Goal: Task Accomplishment & Management: Manage account settings

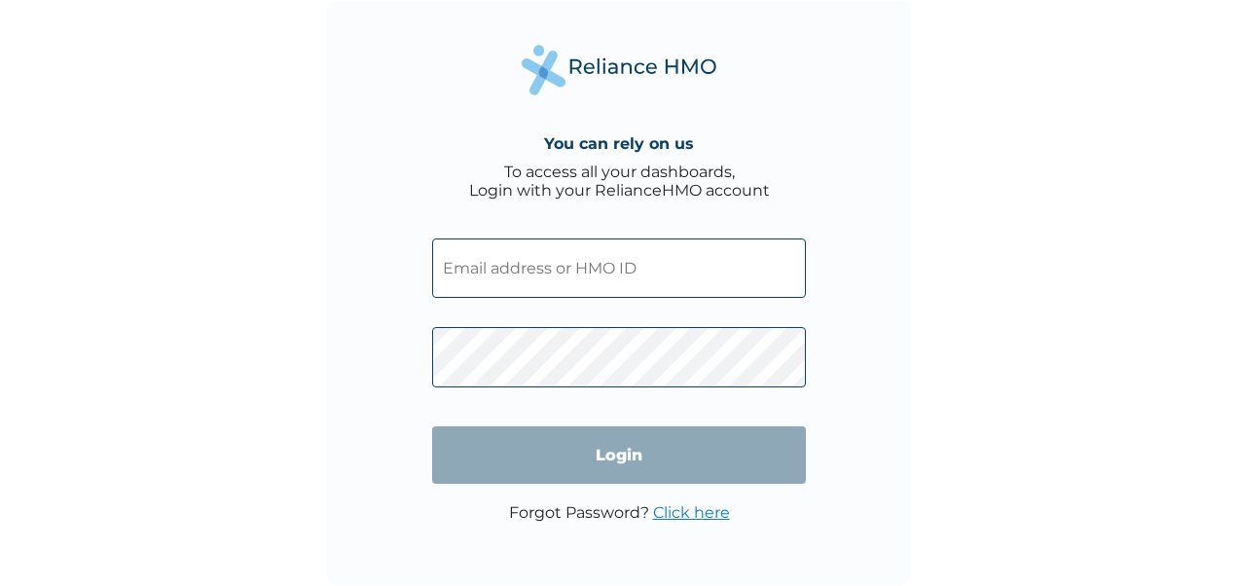
type input "favourchisom493@gmail.com"
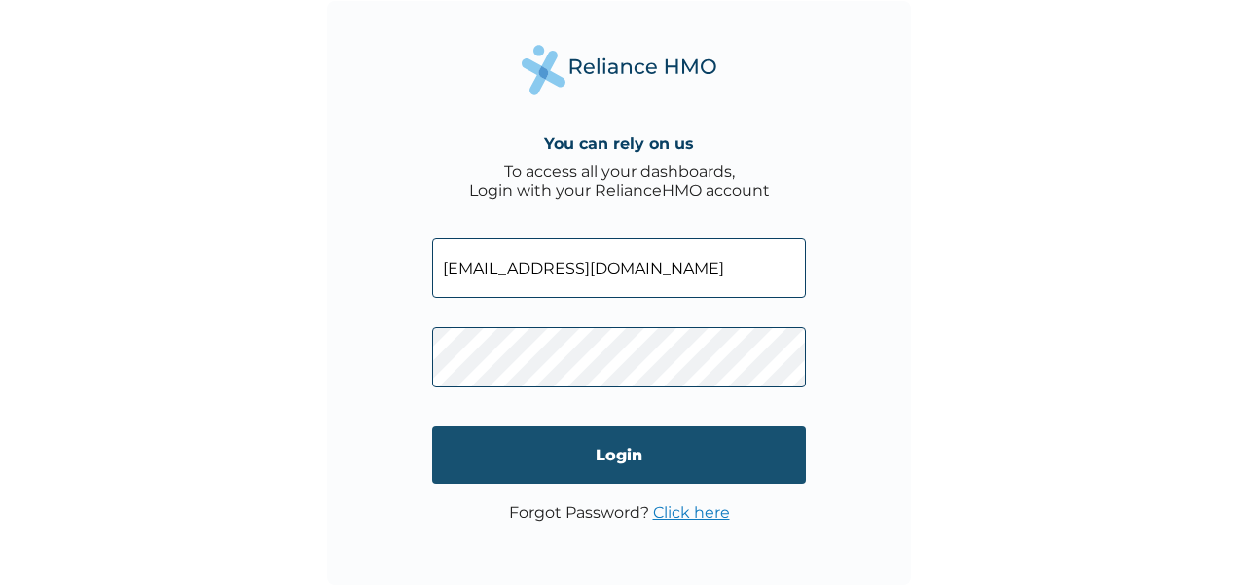
click at [592, 444] on input "Login" at bounding box center [619, 454] width 374 height 57
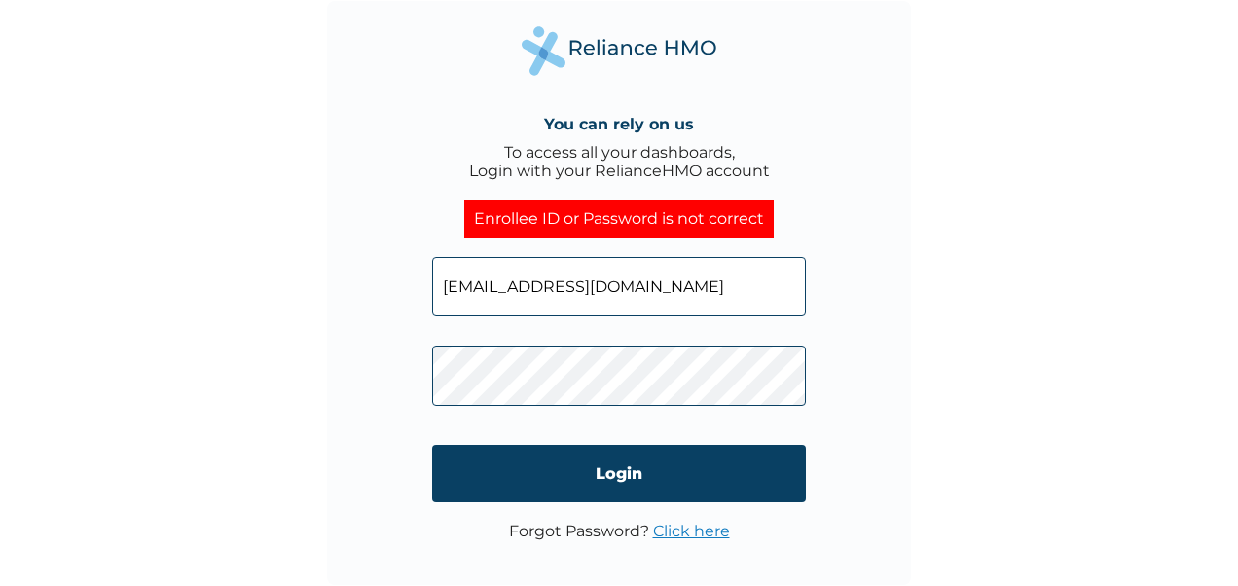
click at [906, 430] on div "You can rely on us To access all your dashboards, Login with your RelianceHMO a…" at bounding box center [619, 293] width 584 height 584
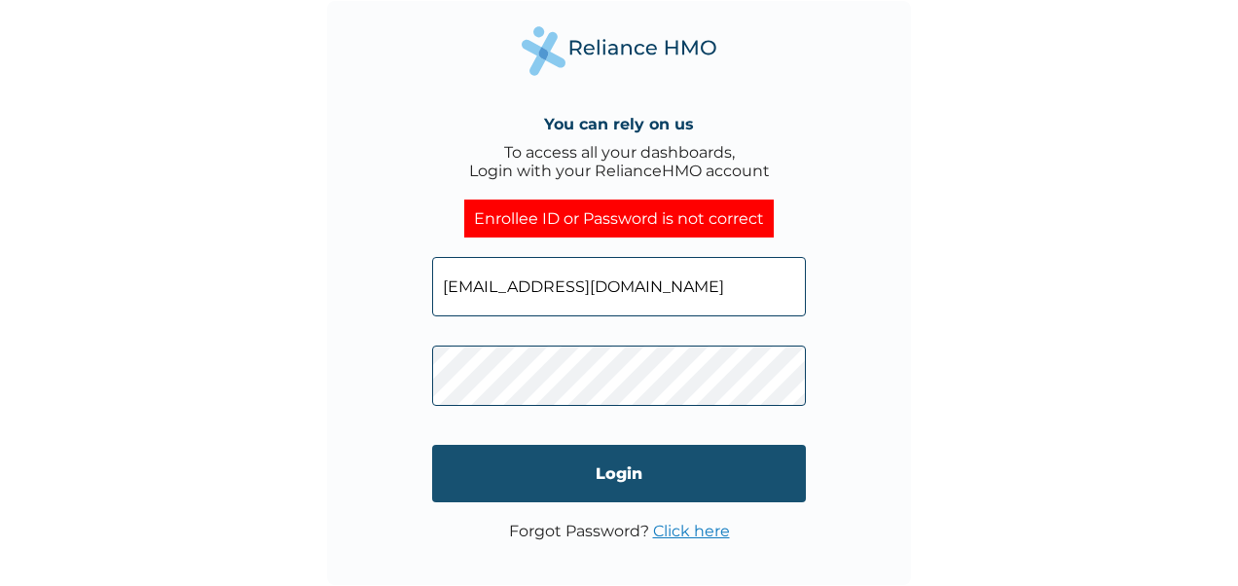
click at [708, 476] on input "Login" at bounding box center [619, 473] width 374 height 57
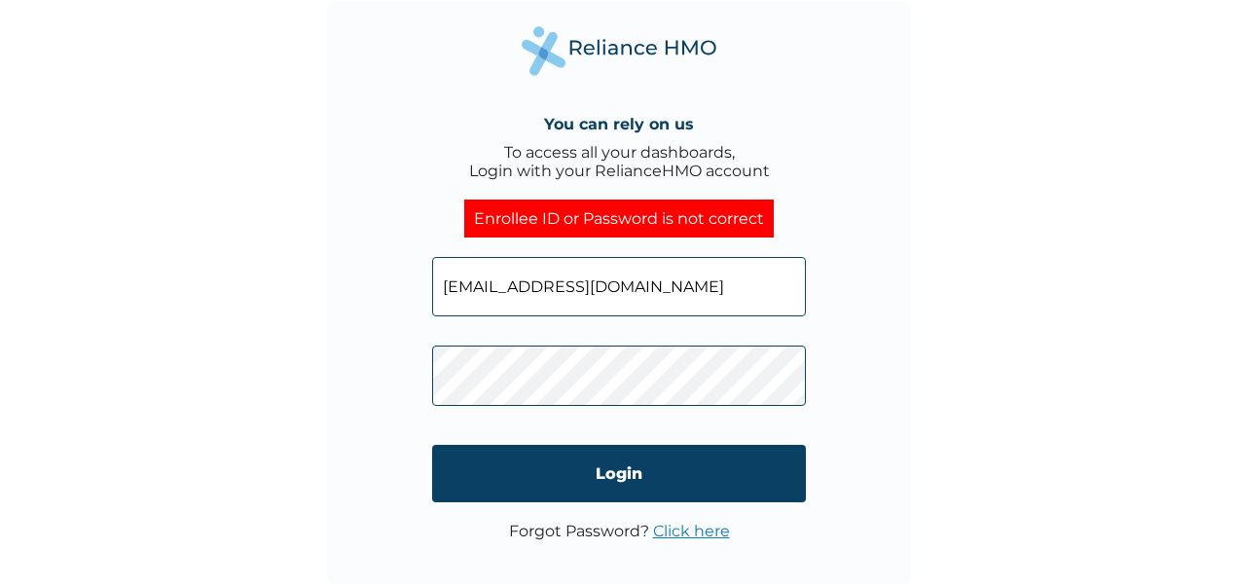
click at [851, 444] on div "You can rely on us To access all your dashboards, Login with your RelianceHMO a…" at bounding box center [619, 293] width 584 height 584
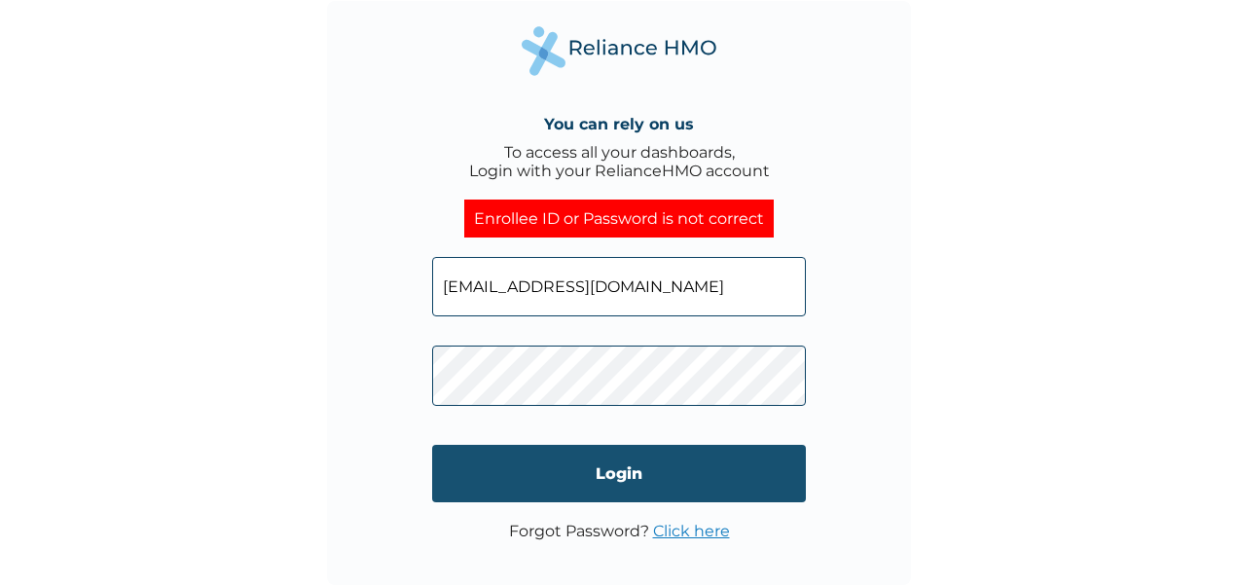
click at [711, 483] on input "Login" at bounding box center [619, 473] width 374 height 57
click at [637, 461] on input "Login" at bounding box center [619, 473] width 374 height 57
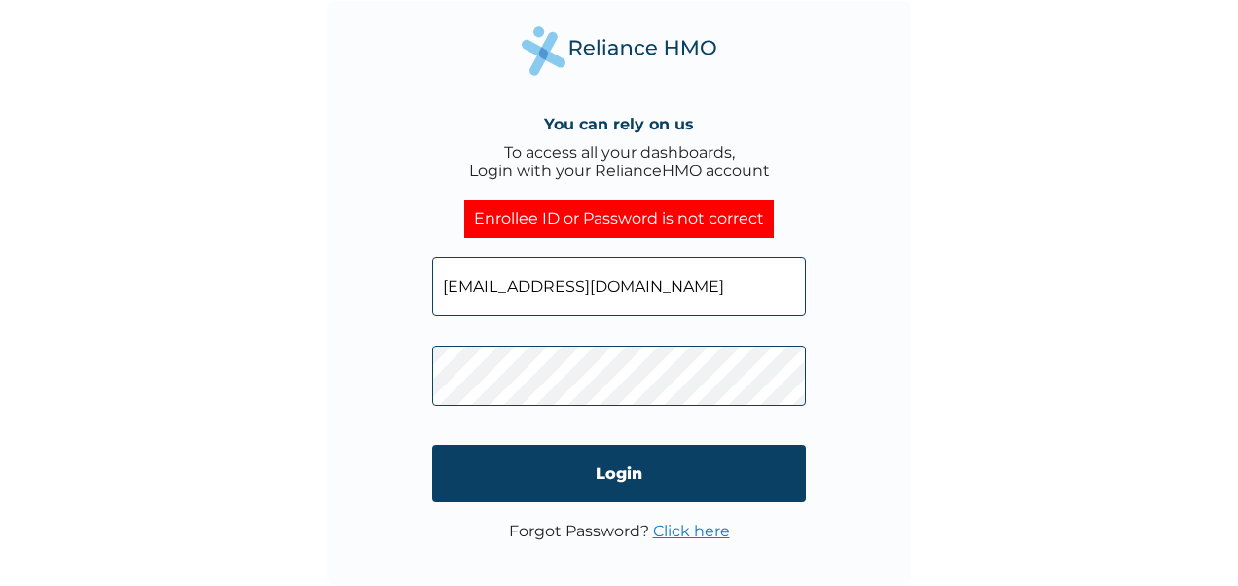
click at [705, 536] on link "Click here" at bounding box center [691, 531] width 77 height 18
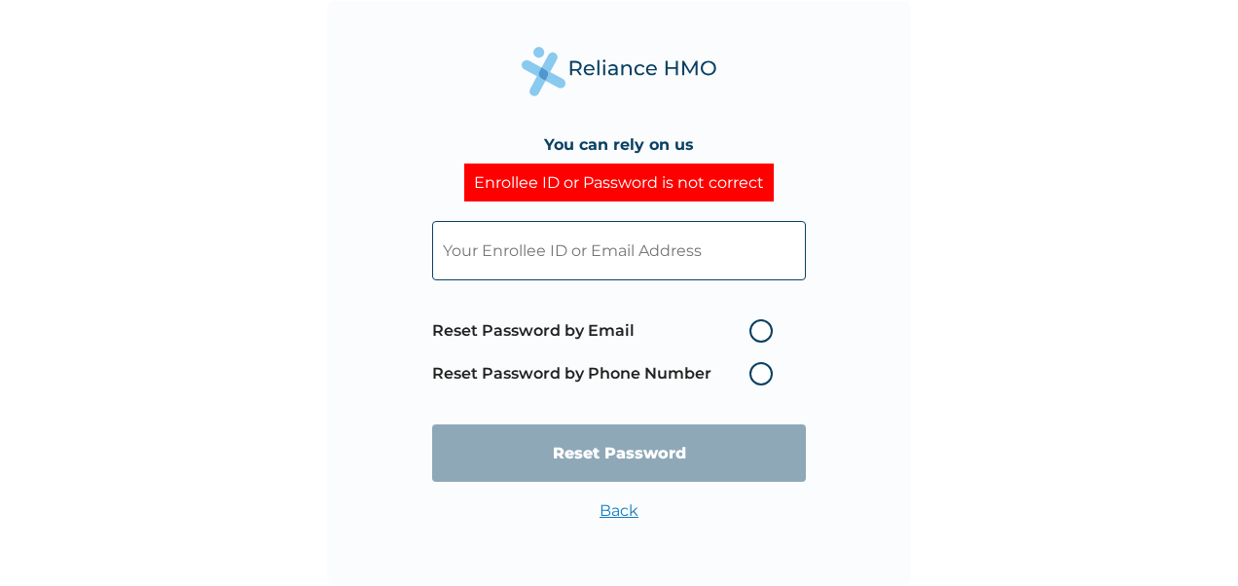
click at [758, 329] on label "Reset Password by Email" at bounding box center [607, 330] width 350 height 23
click at [753, 329] on input "Reset Password by Email" at bounding box center [737, 330] width 31 height 31
radio input "true"
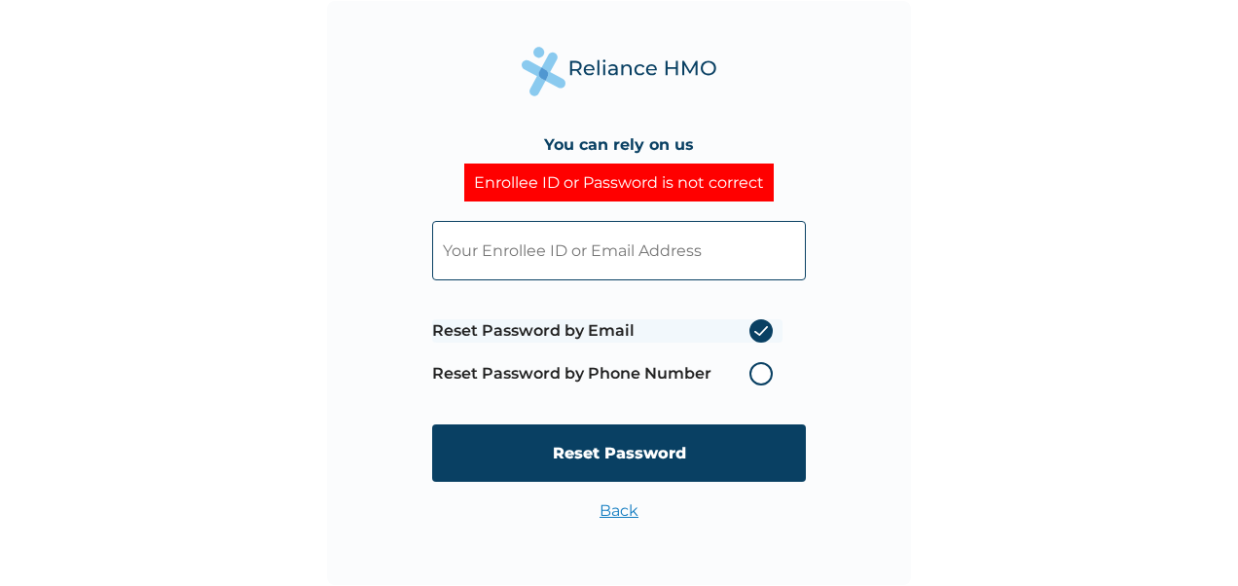
click at [607, 237] on input "text" at bounding box center [619, 250] width 374 height 59
type input "favourchisom493@gmail.com"
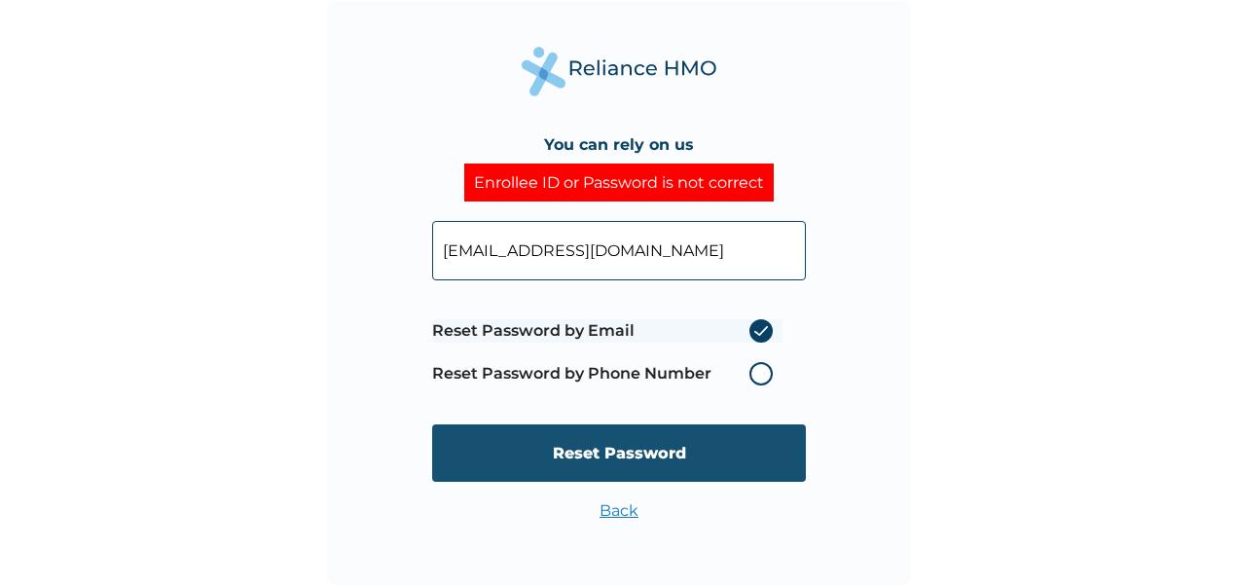
click at [592, 448] on input "Reset Password" at bounding box center [619, 452] width 374 height 57
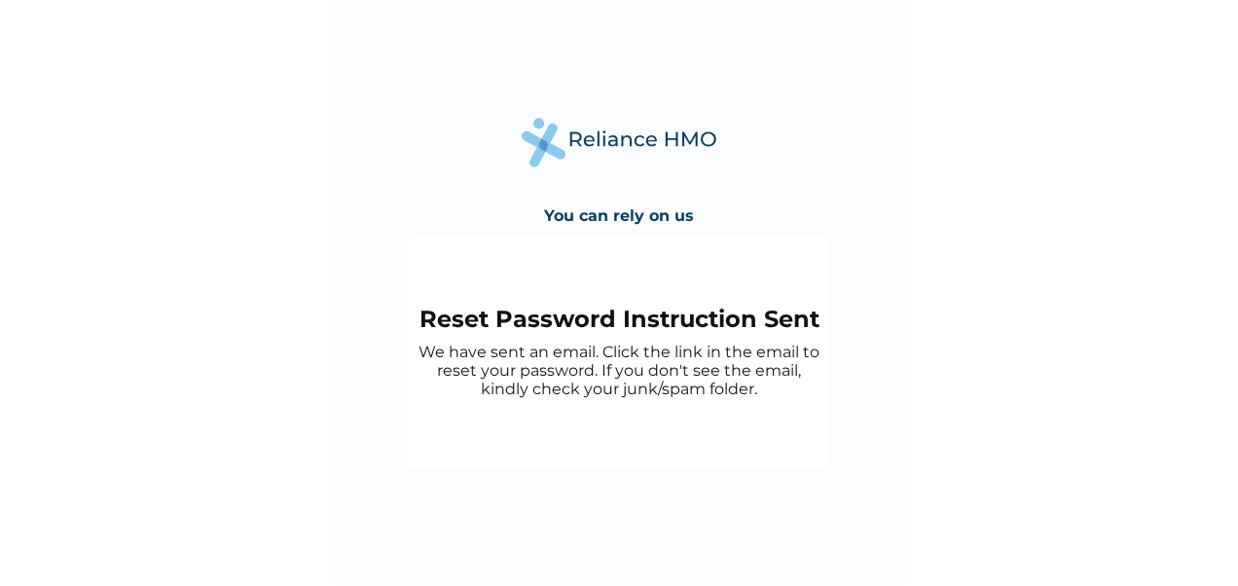
click at [517, 169] on div "You can rely on us Reset Password Instruction Sent We have sent an email. Click…" at bounding box center [619, 293] width 584 height 584
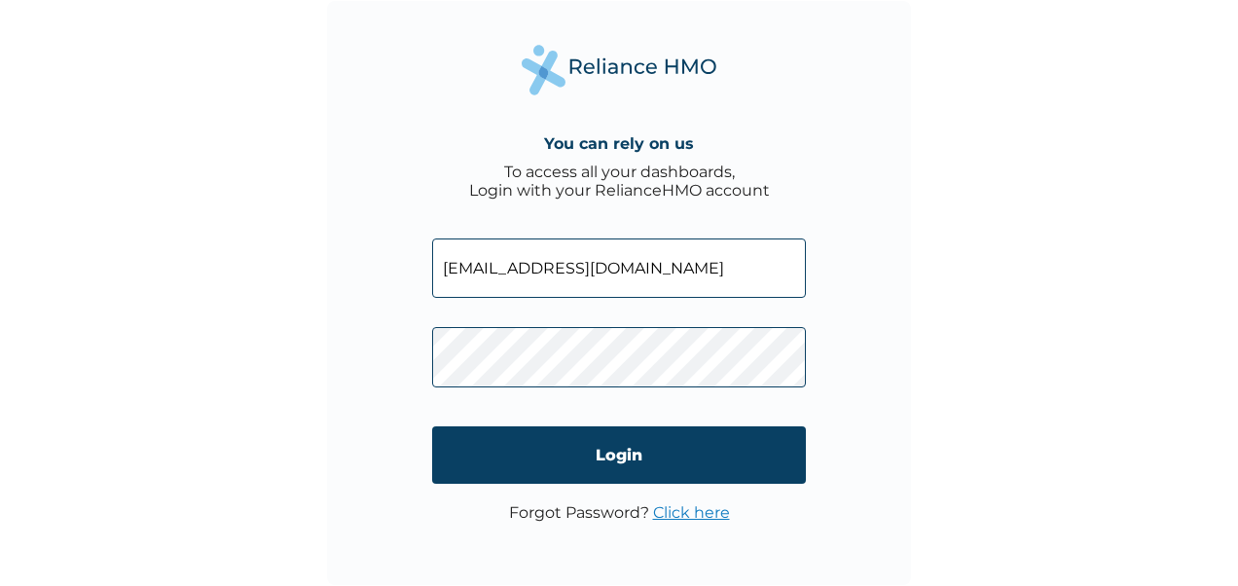
click at [820, 399] on div "You can rely on us To access all your dashboards, Login with your RelianceHMO a…" at bounding box center [619, 293] width 584 height 584
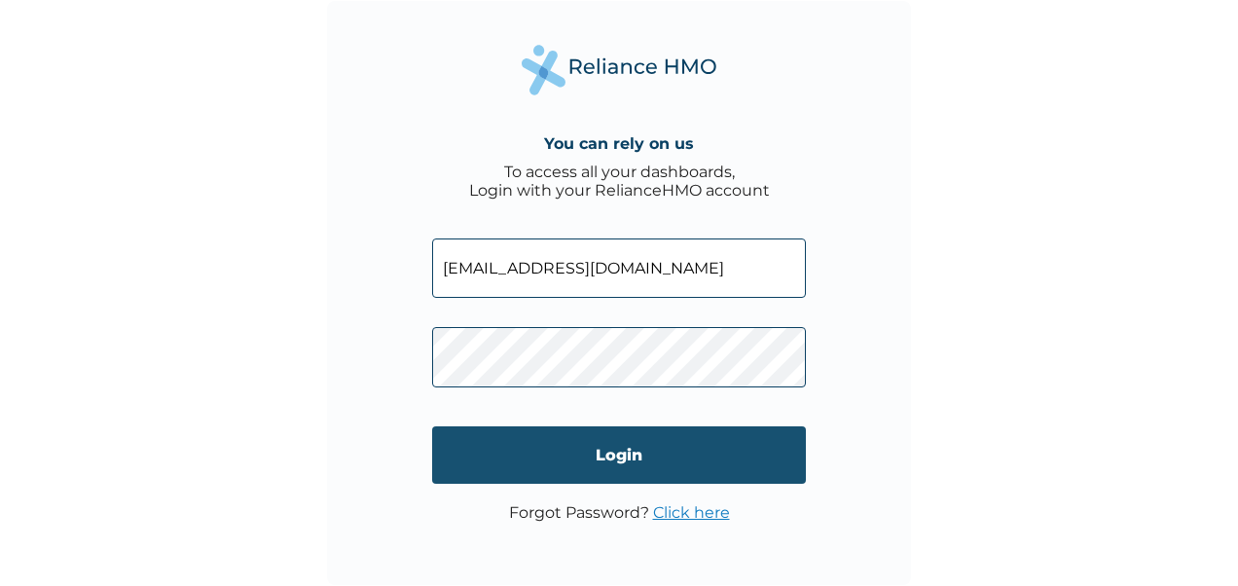
click at [705, 459] on input "Login" at bounding box center [619, 454] width 374 height 57
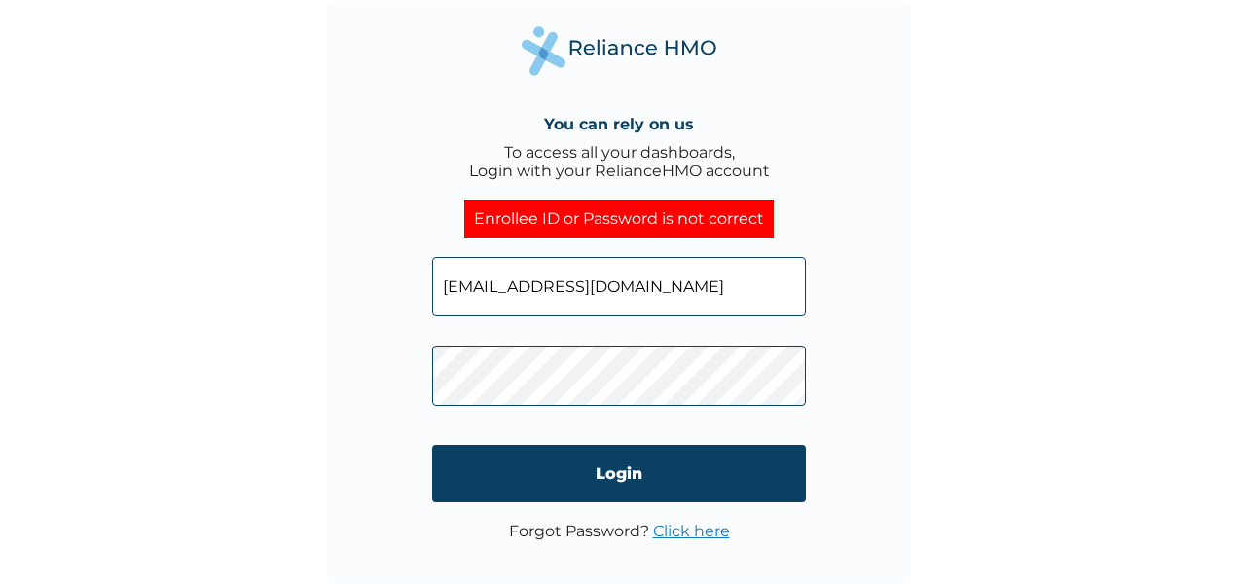
click at [844, 418] on div "You can rely on us To access all your dashboards, Login with your RelianceHMO a…" at bounding box center [619, 293] width 584 height 584
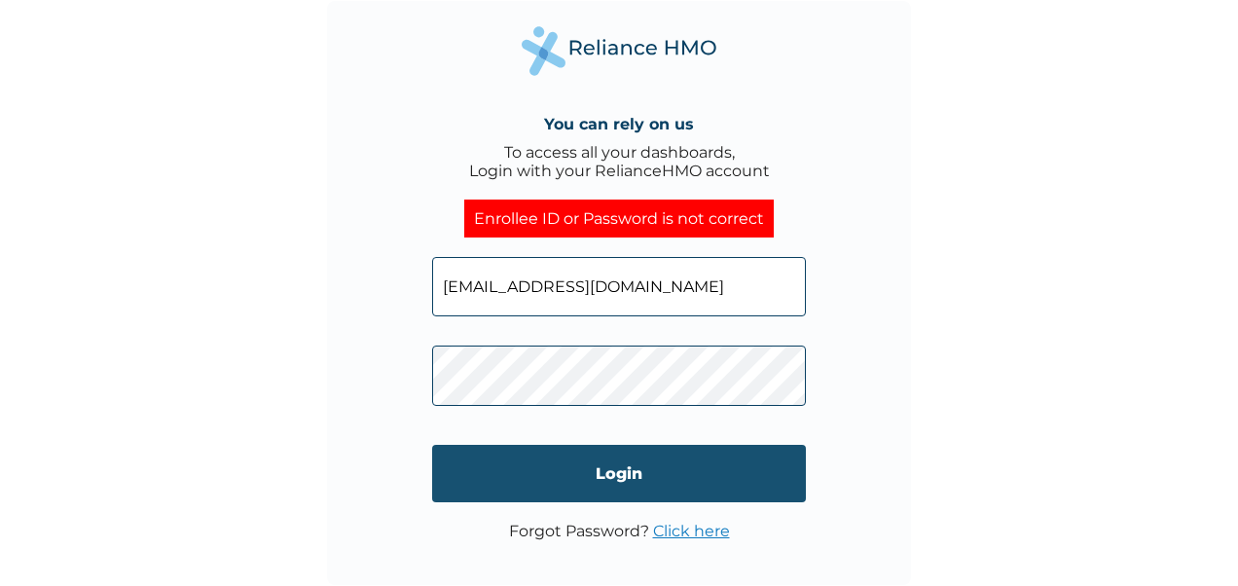
click at [675, 479] on input "Login" at bounding box center [619, 473] width 374 height 57
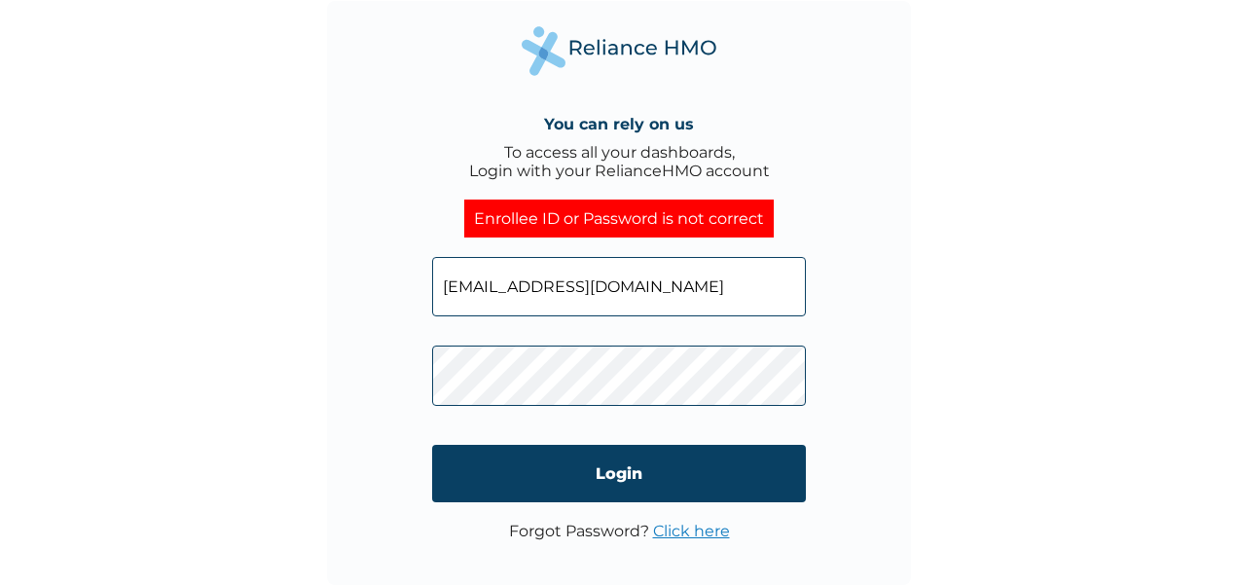
click at [825, 395] on div "You can rely on us To access all your dashboards, Login with your RelianceHMO a…" at bounding box center [619, 293] width 584 height 584
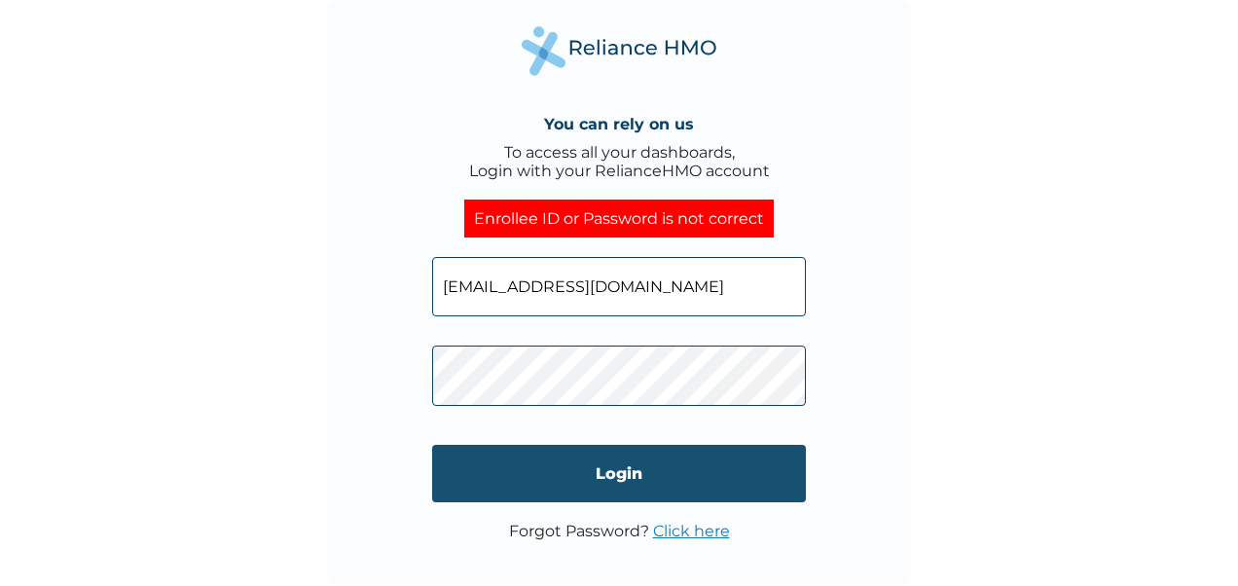
click at [698, 491] on input "Login" at bounding box center [619, 473] width 374 height 57
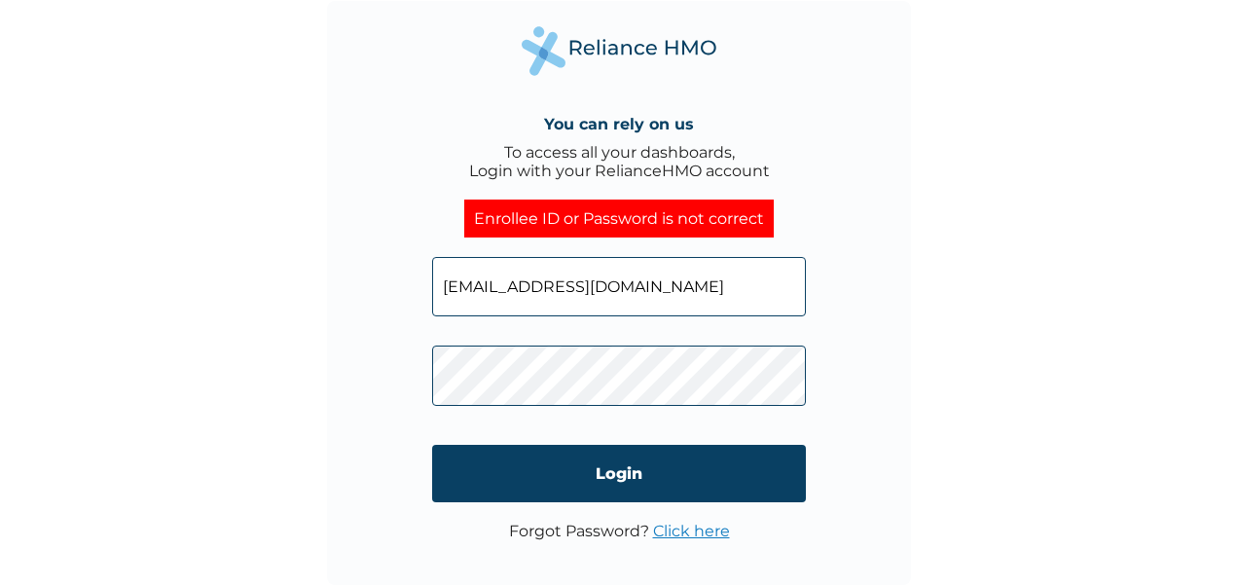
click input "Login" at bounding box center [619, 473] width 374 height 57
click at [689, 534] on link "Click here" at bounding box center [691, 531] width 77 height 18
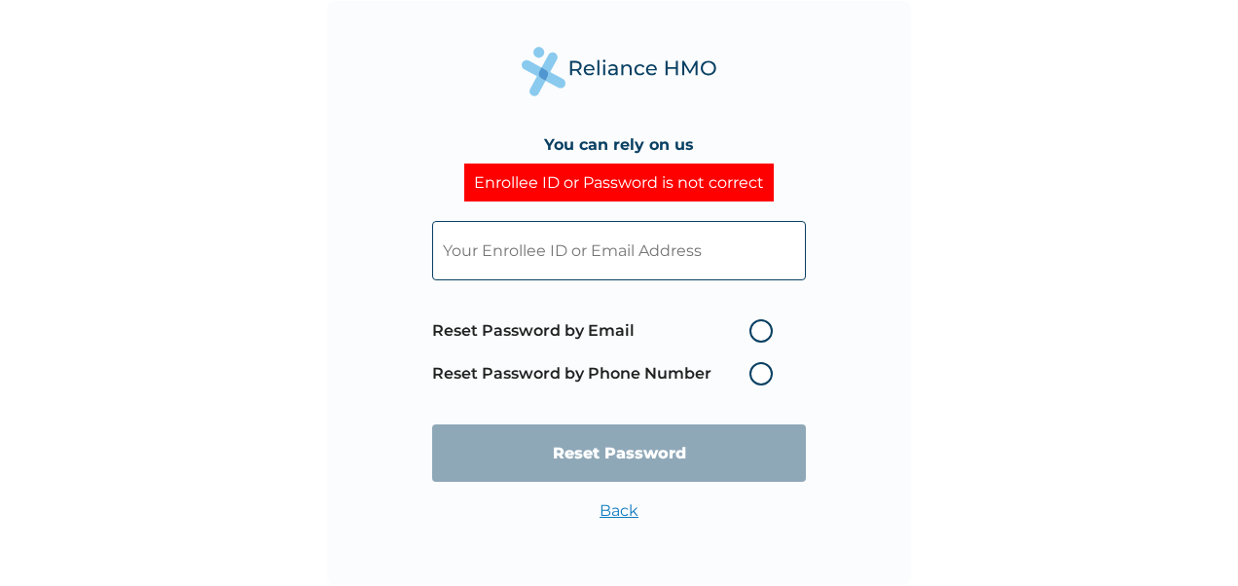
click at [644, 249] on input "text" at bounding box center [619, 250] width 374 height 59
click at [669, 247] on input "text" at bounding box center [619, 250] width 374 height 59
type input "favourchisom493@gmail.com"
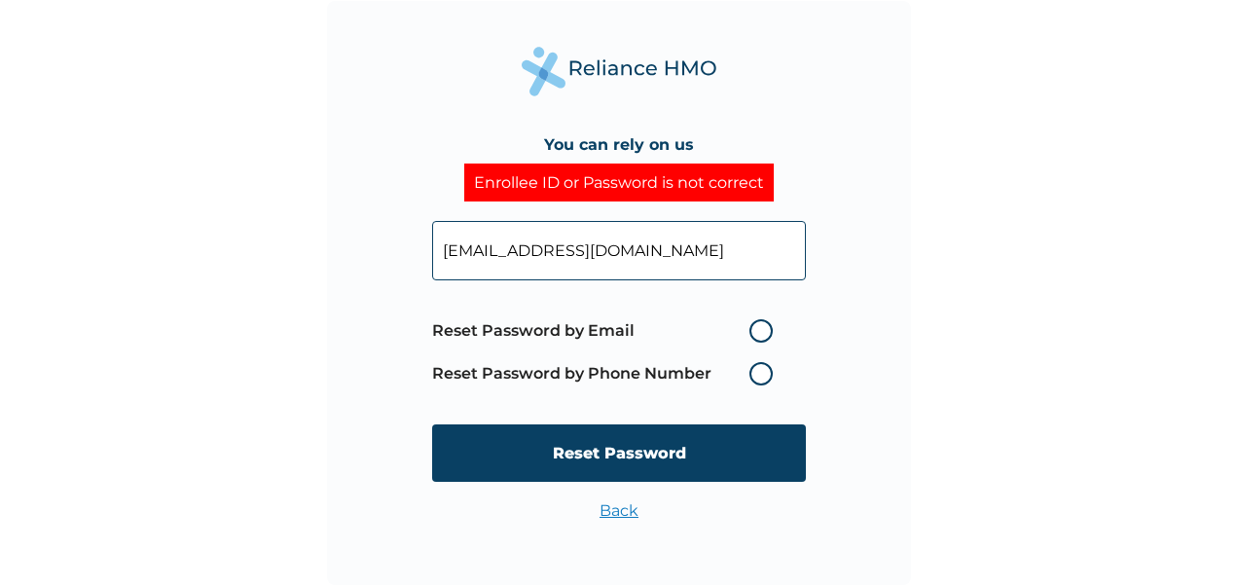
click at [759, 329] on label "Reset Password by Email" at bounding box center [607, 330] width 350 height 23
click at [753, 329] on input "Reset Password by Email" at bounding box center [737, 330] width 31 height 31
radio input "true"
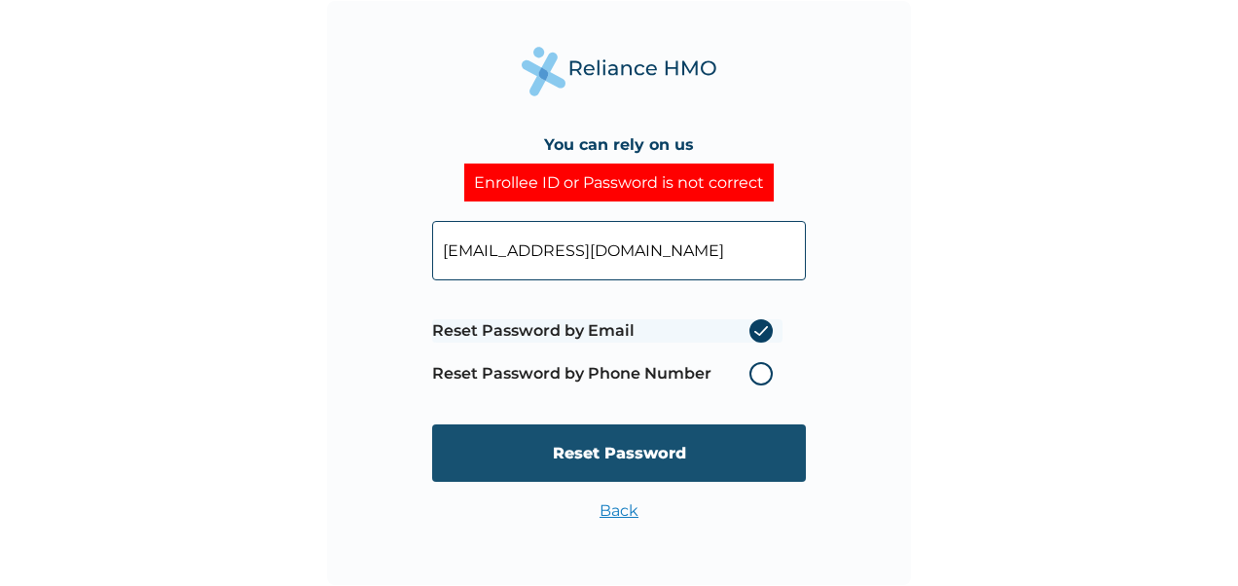
click at [635, 457] on input "Reset Password" at bounding box center [619, 452] width 374 height 57
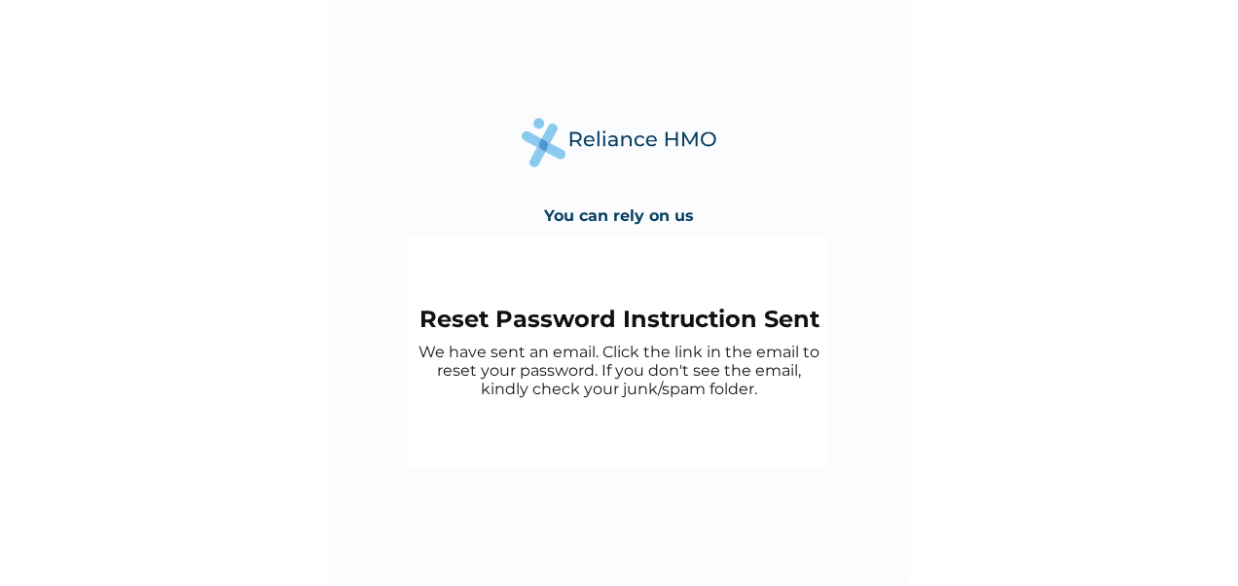
click at [628, 334] on div "Reset Password Instruction Sent We have sent an email. Click the link in the em…" at bounding box center [618, 351] width 401 height 93
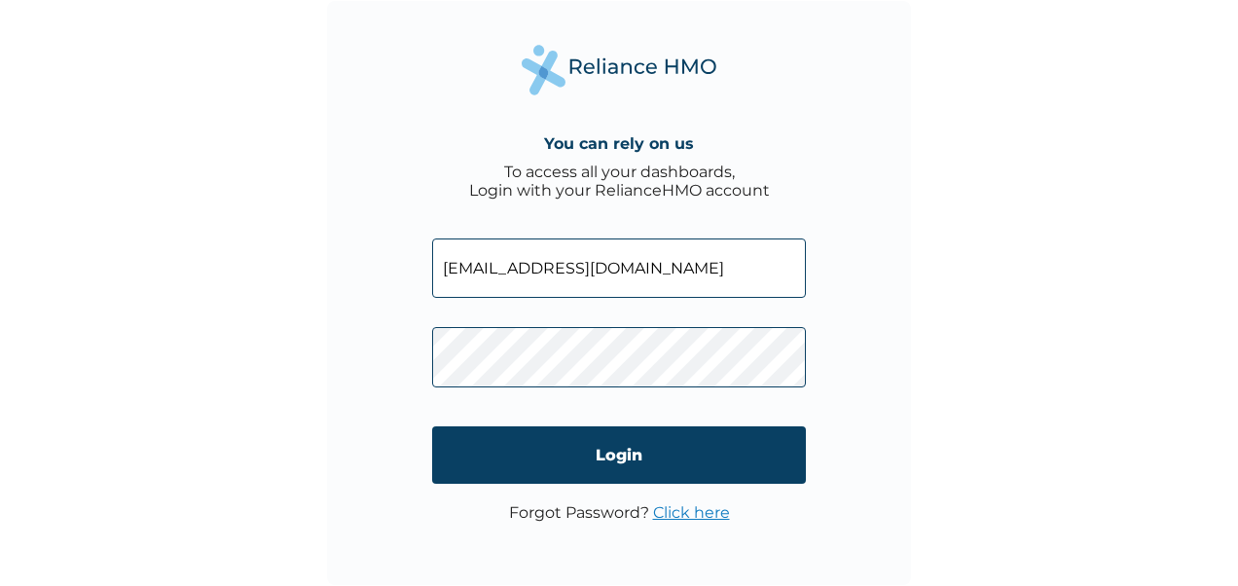
click at [890, 422] on div "You can rely on us To access all your dashboards, Login with your RelianceHMO a…" at bounding box center [619, 293] width 584 height 584
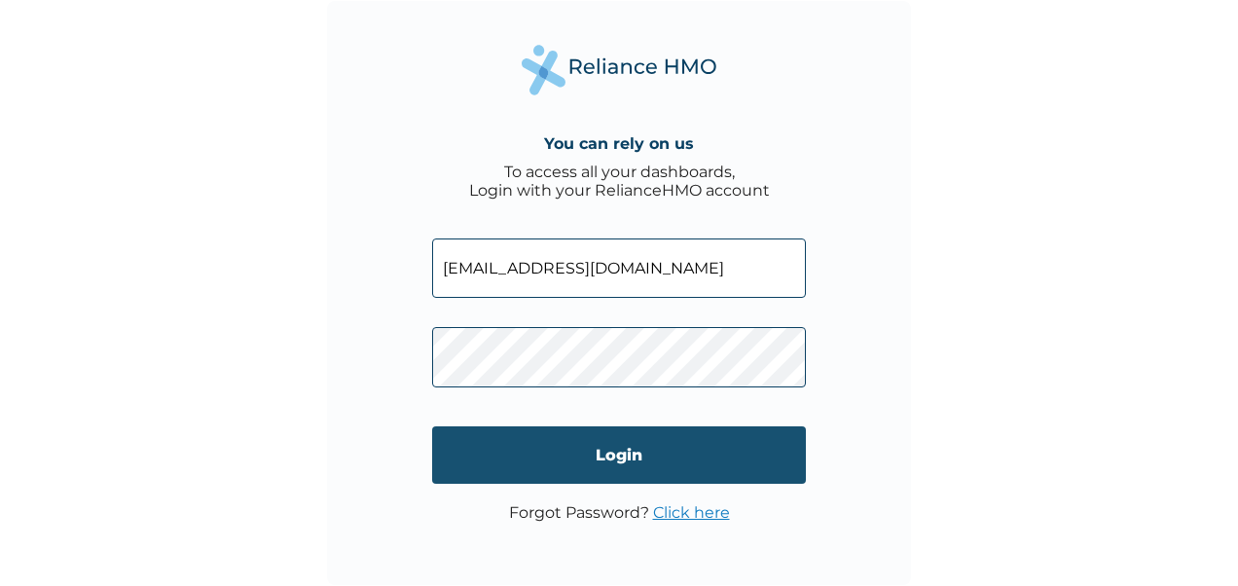
click at [759, 479] on input "Login" at bounding box center [619, 454] width 374 height 57
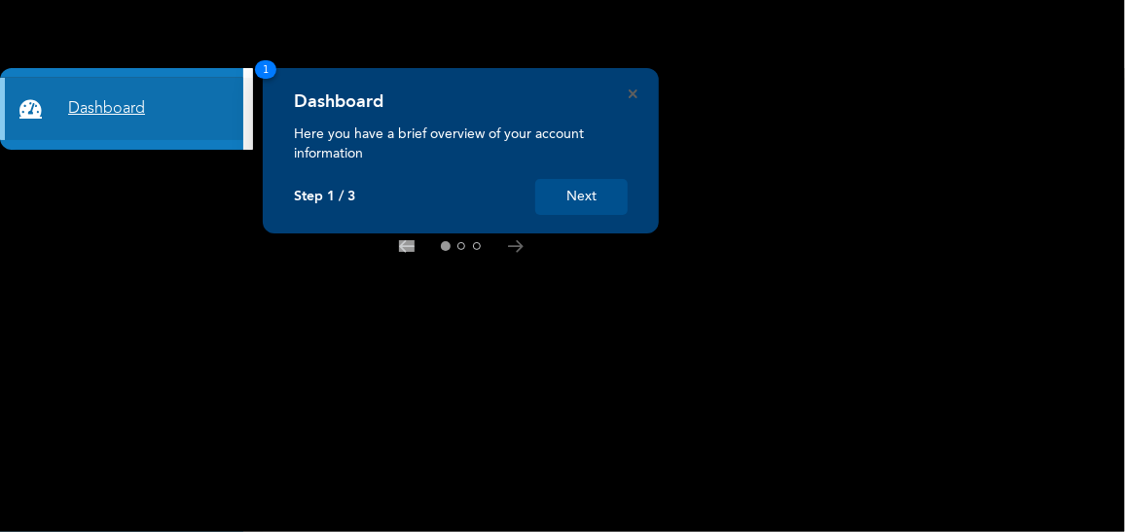
click at [158, 93] on link "Dashboard" at bounding box center [121, 109] width 243 height 62
click at [585, 193] on button "Next" at bounding box center [581, 197] width 92 height 36
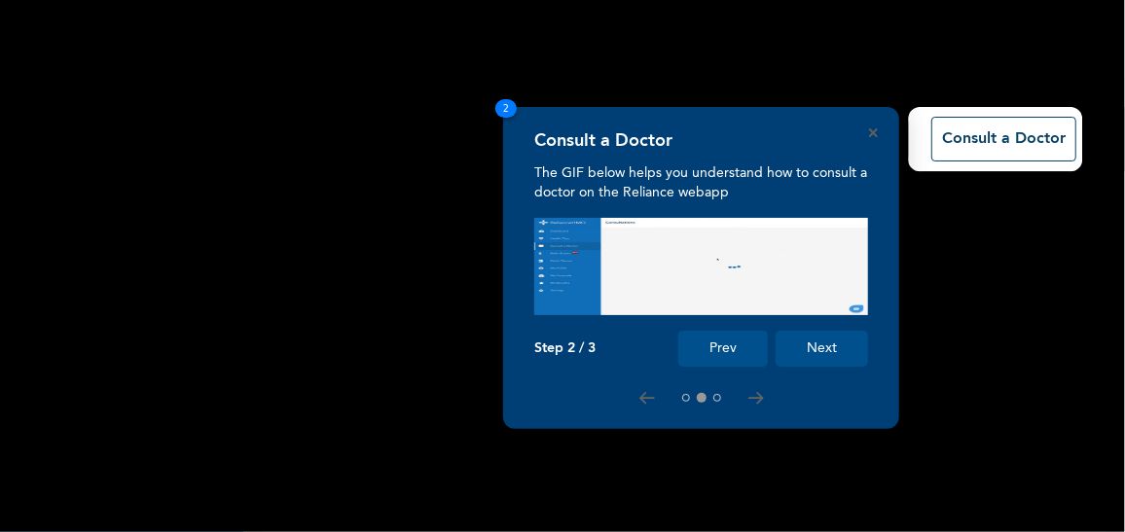
click at [546, 256] on img at bounding box center [701, 266] width 334 height 97
click at [544, 207] on div "Consult a Doctor The GIF below helps you understand how to consult a doctor on …" at bounding box center [701, 248] width 334 height 237
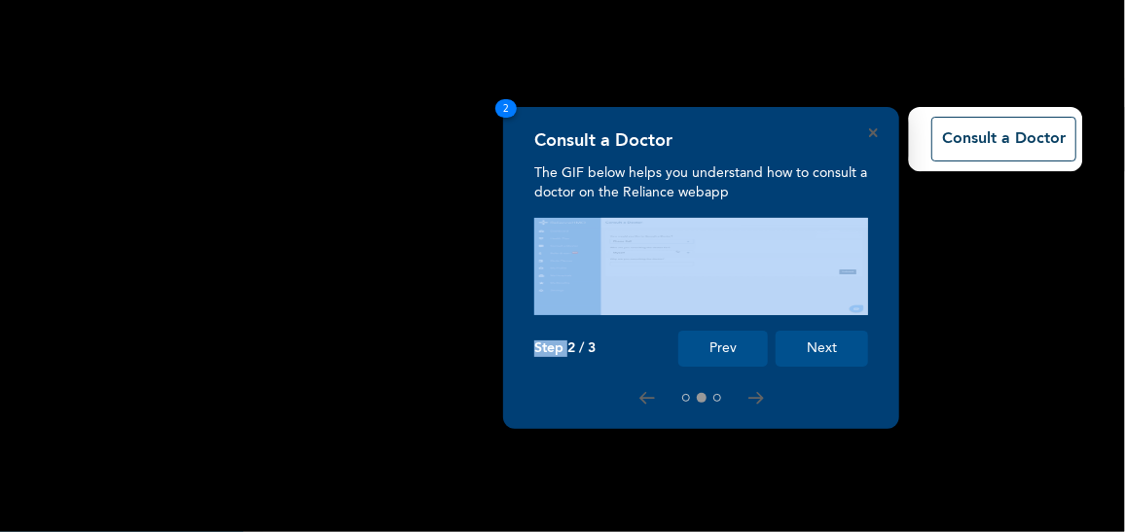
click at [803, 340] on button "Next" at bounding box center [822, 349] width 92 height 36
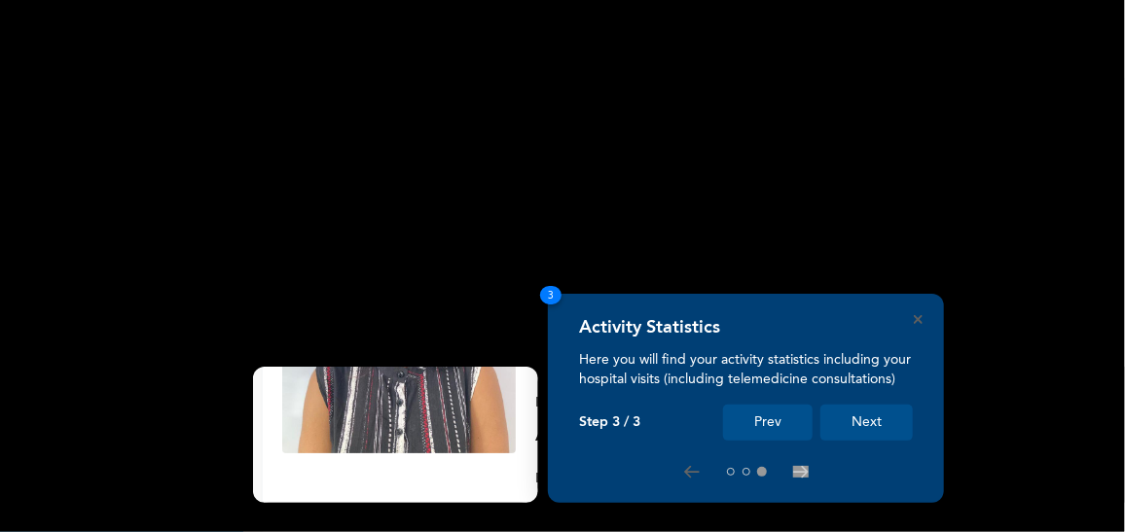
scroll to position [310, 0]
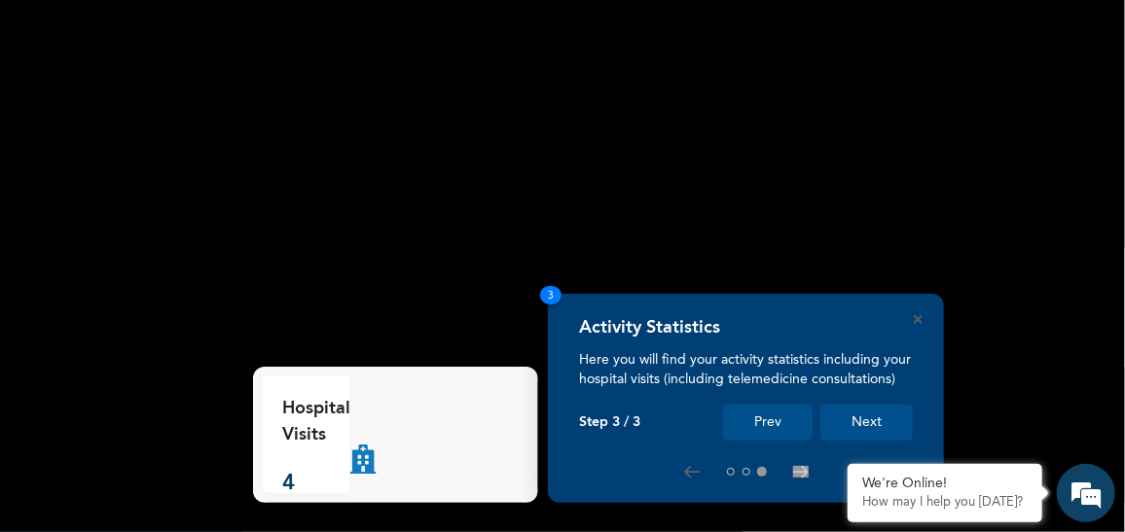
click at [641, 435] on div "Step 3 / 3 Prev Next" at bounding box center [746, 423] width 334 height 36
click at [403, 434] on div "Hospital Visits 4" at bounding box center [398, 435] width 270 height 117
click at [854, 415] on button "Next" at bounding box center [866, 423] width 92 height 36
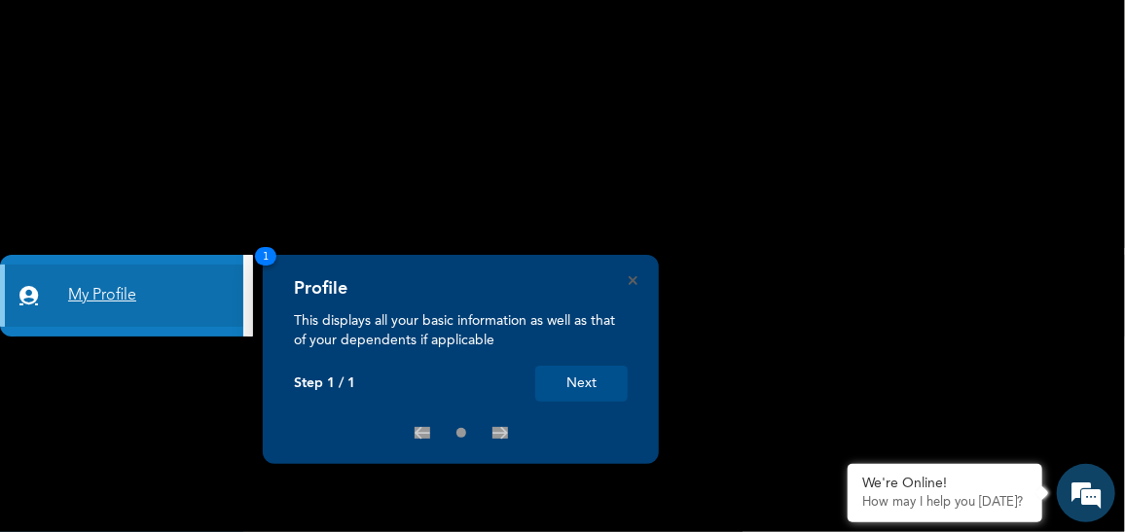
click at [137, 296] on link "My Profile" at bounding box center [121, 296] width 243 height 62
click at [162, 291] on link "My Profile" at bounding box center [121, 296] width 243 height 62
click at [20, 284] on link "My Profile" at bounding box center [121, 296] width 243 height 62
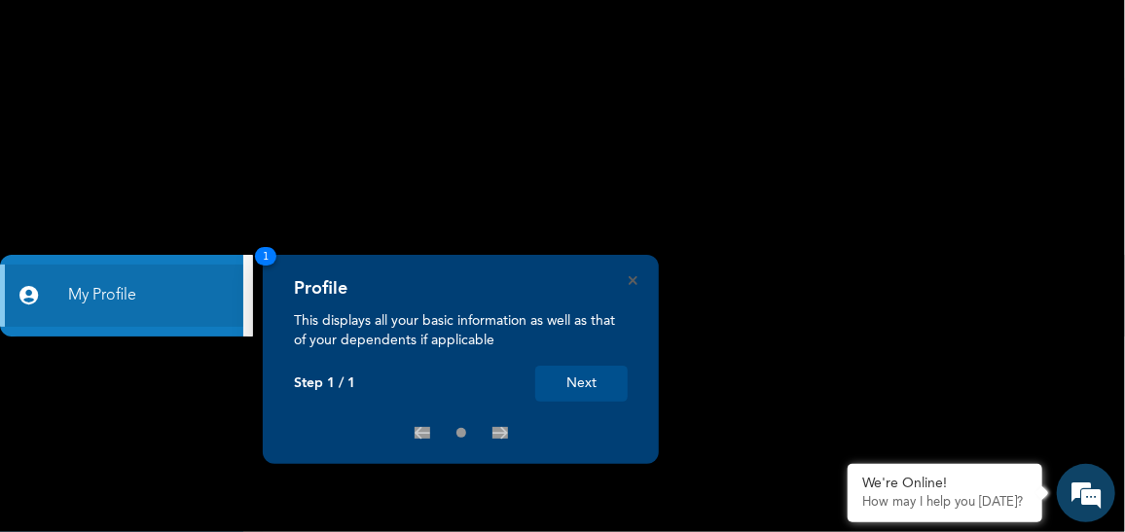
click at [595, 388] on button "Next" at bounding box center [581, 384] width 92 height 36
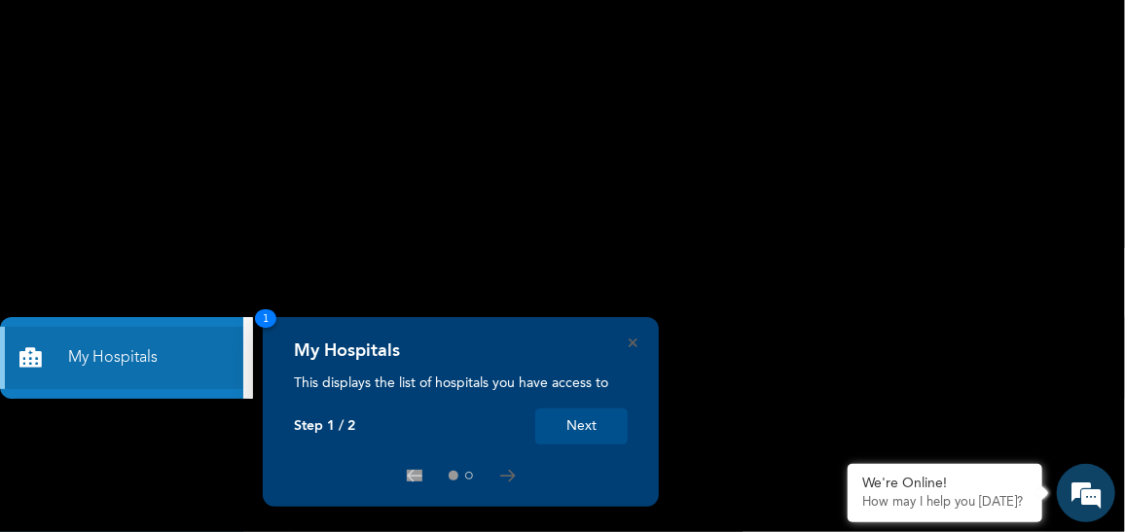
click at [568, 418] on button "Next" at bounding box center [581, 427] width 92 height 36
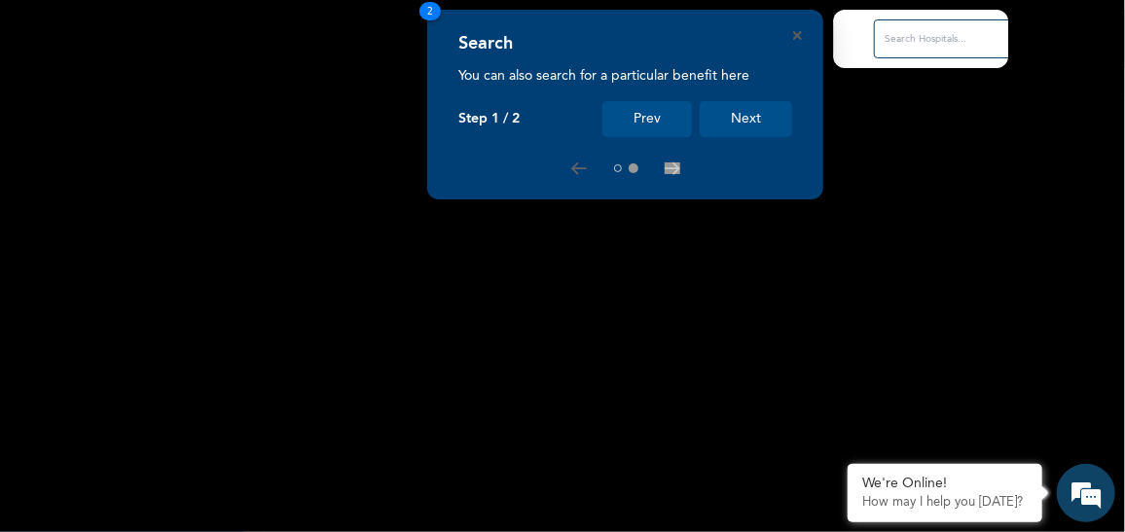
click at [740, 113] on button "Next" at bounding box center [746, 119] width 92 height 36
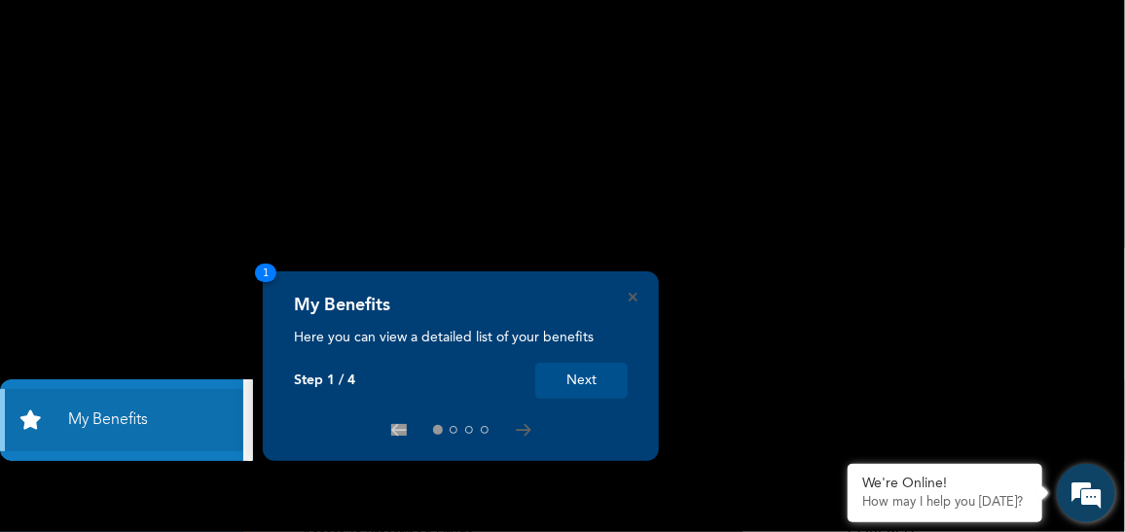
click at [1096, 494] on em at bounding box center [1086, 493] width 53 height 53
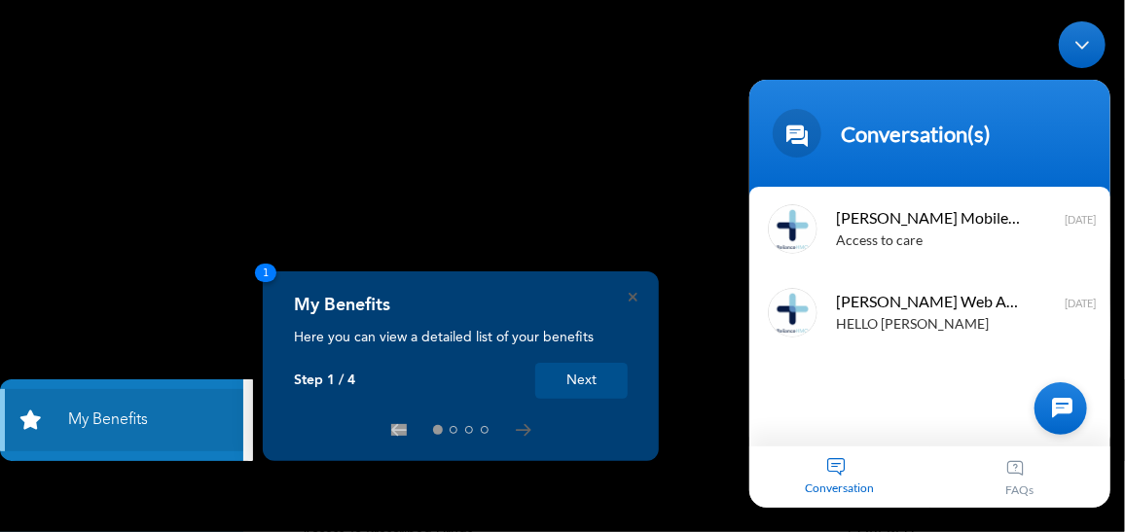
click at [570, 382] on button "Next" at bounding box center [581, 381] width 92 height 36
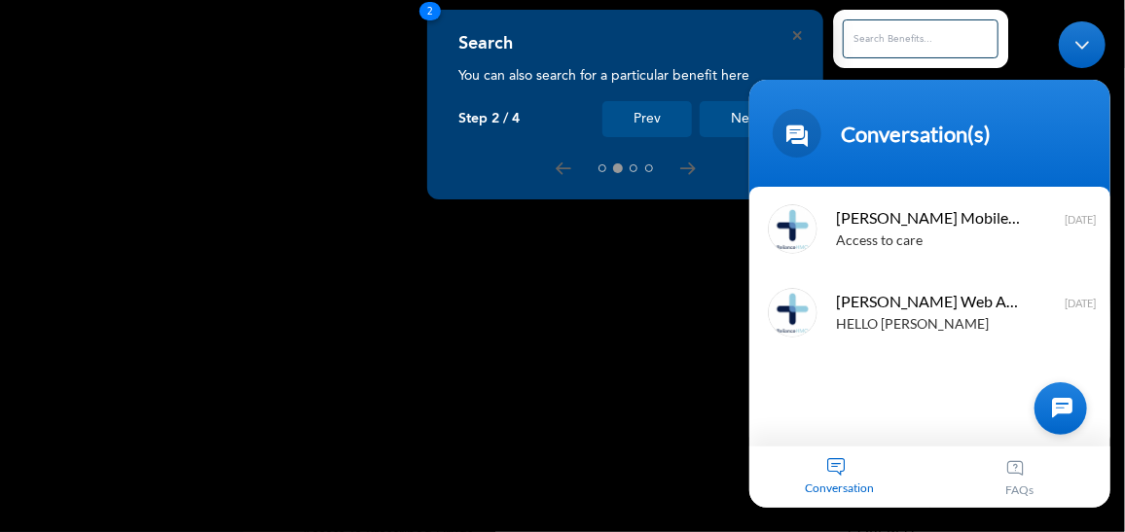
click at [719, 111] on button "Next" at bounding box center [746, 119] width 92 height 36
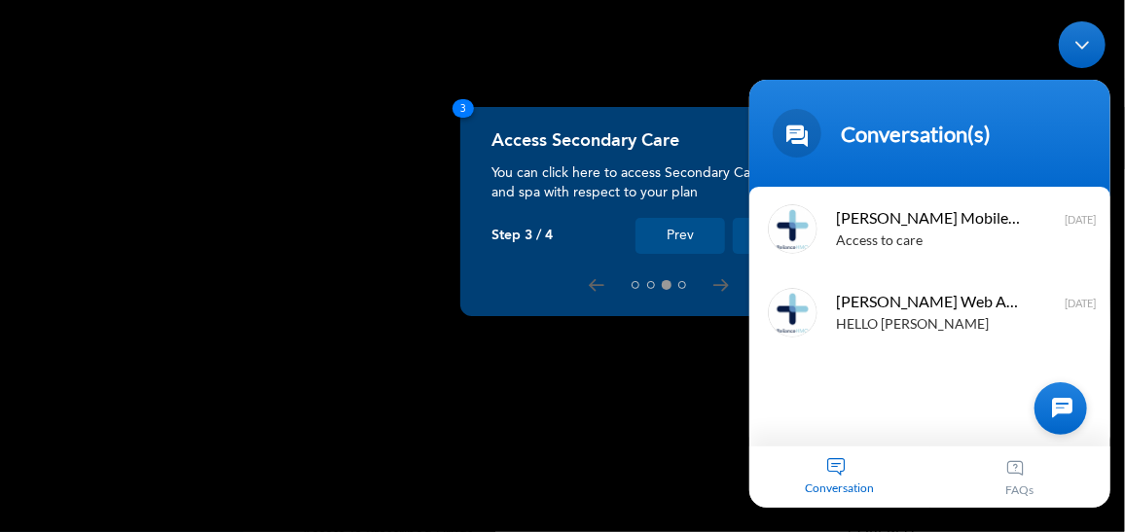
click at [735, 229] on button "Next" at bounding box center [779, 236] width 92 height 36
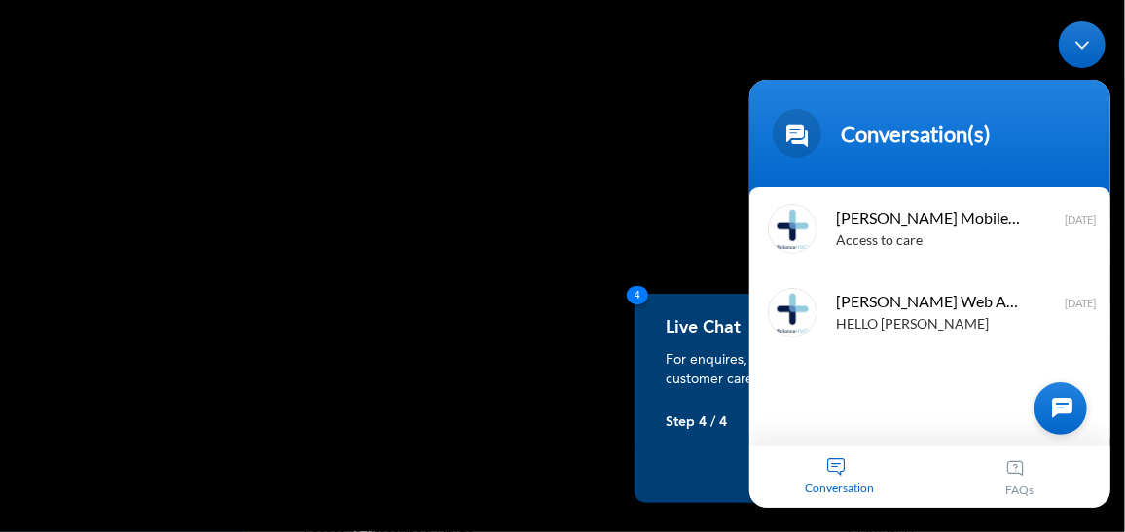
click at [678, 262] on rect at bounding box center [562, 266] width 1125 height 532
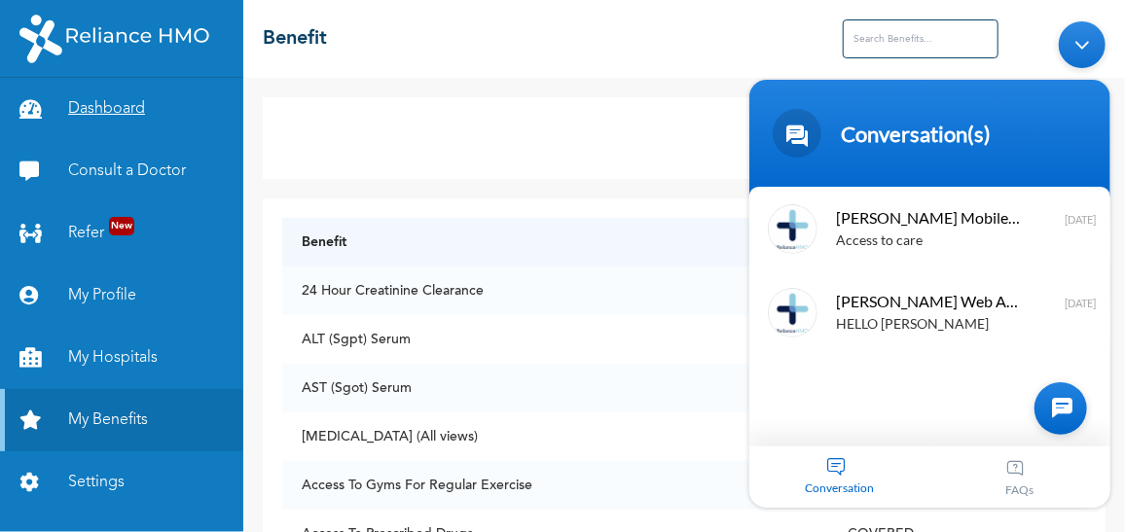
click at [149, 121] on link "Dashboard" at bounding box center [121, 109] width 243 height 62
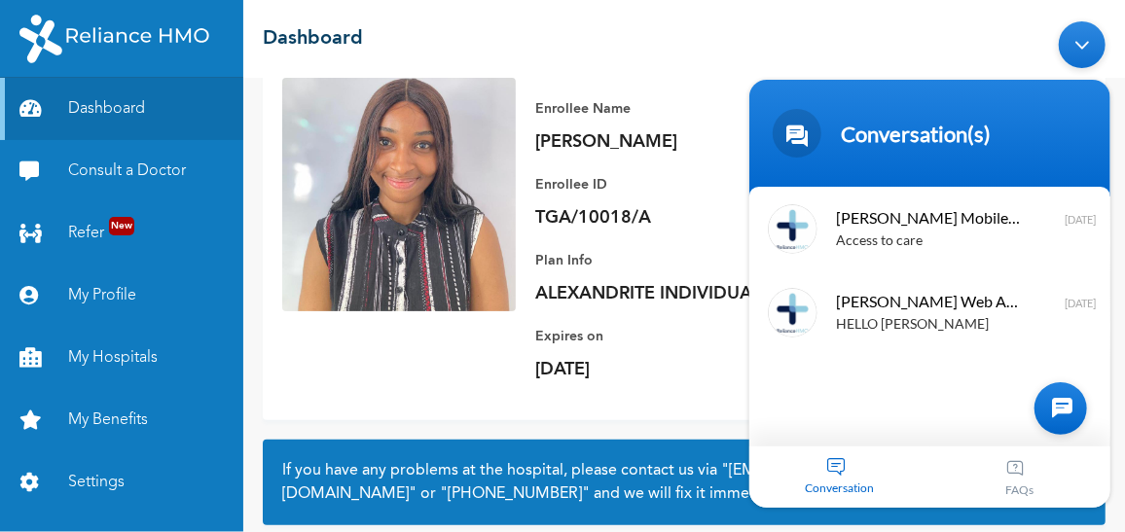
scroll to position [132, 0]
